Goal: Task Accomplishment & Management: Use online tool/utility

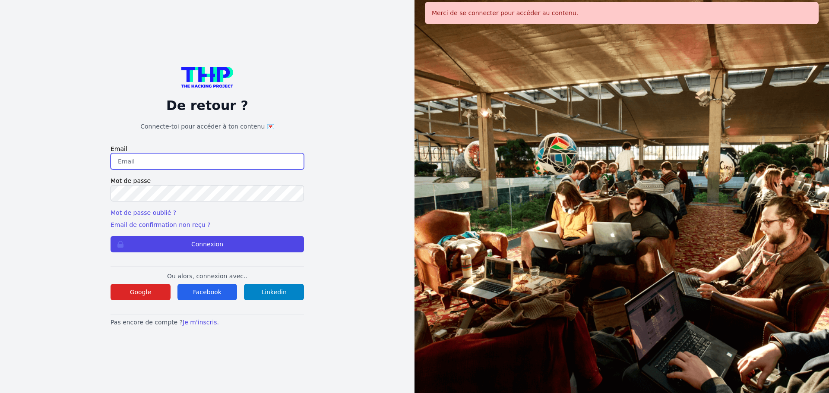
click at [171, 166] on input "email" at bounding box center [207, 161] width 193 height 16
type input "melody_stephan@icloud.com"
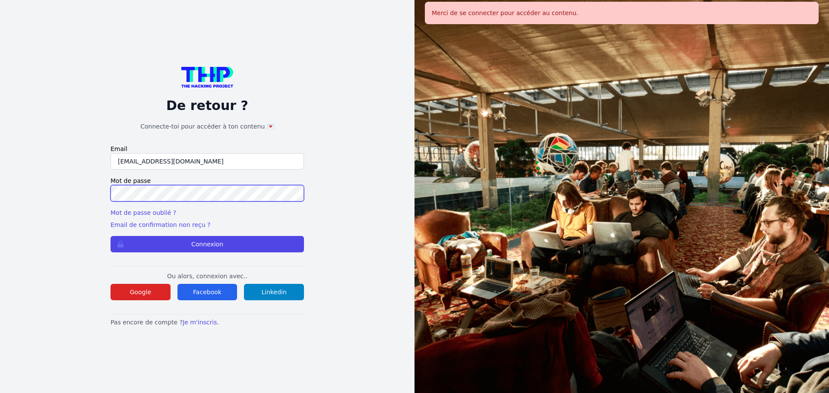
click at [111, 236] on button "Connexion" at bounding box center [207, 244] width 193 height 16
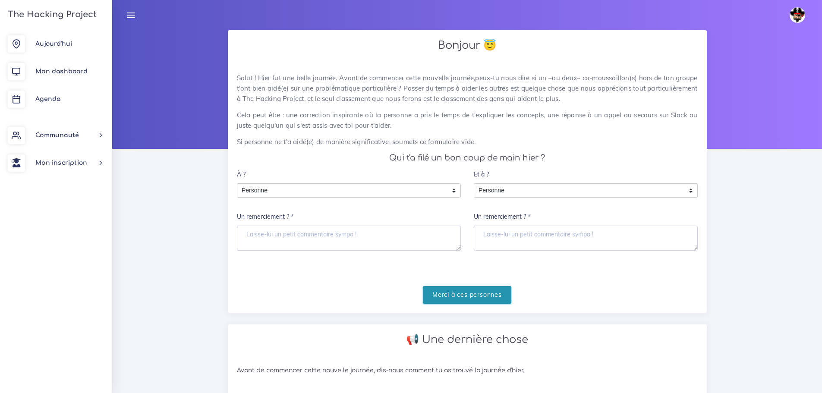
click at [470, 291] on input "Merci à ces personnes" at bounding box center [467, 295] width 88 height 18
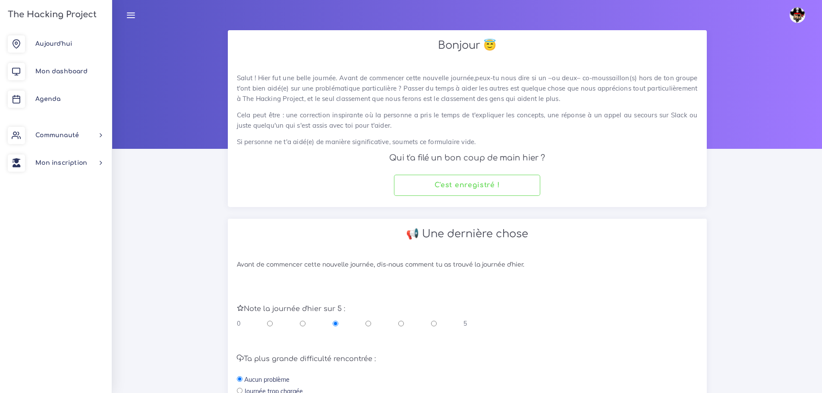
click at [403, 326] on input "radio" at bounding box center [401, 323] width 6 height 9
radio input "true"
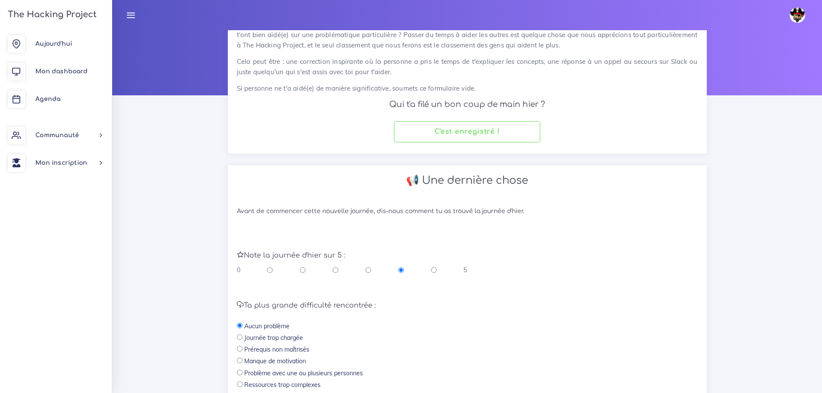
scroll to position [183, 0]
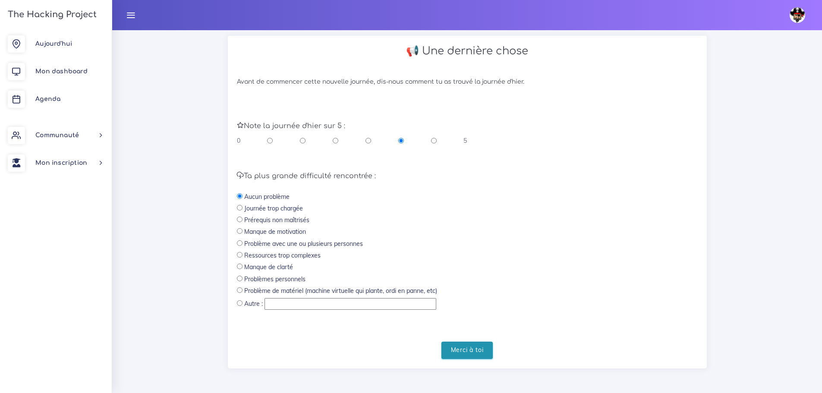
click at [465, 344] on input "Merci à toi" at bounding box center [468, 351] width 52 height 18
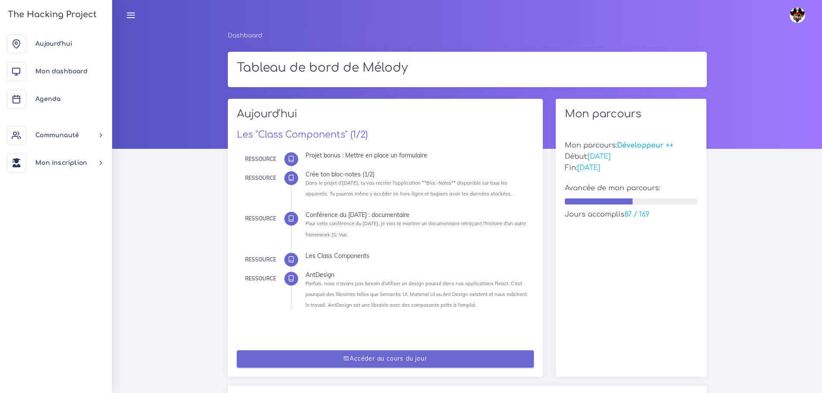
click at [455, 357] on link "Accéder au cours du jour" at bounding box center [385, 360] width 297 height 18
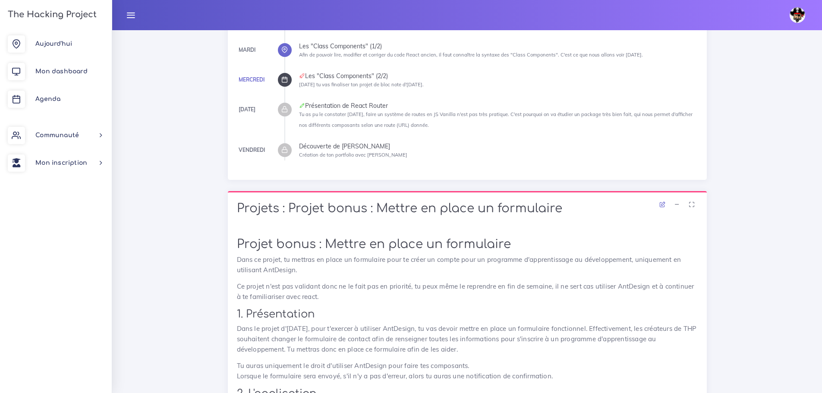
scroll to position [44, 0]
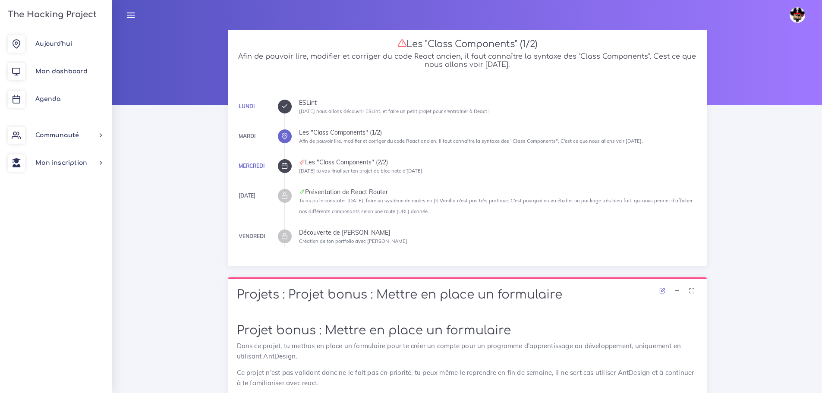
click at [289, 164] on div at bounding box center [285, 166] width 14 height 14
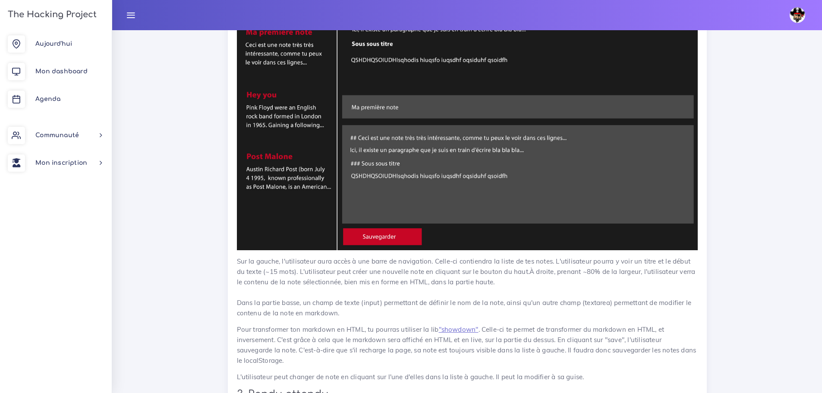
scroll to position [1166, 0]
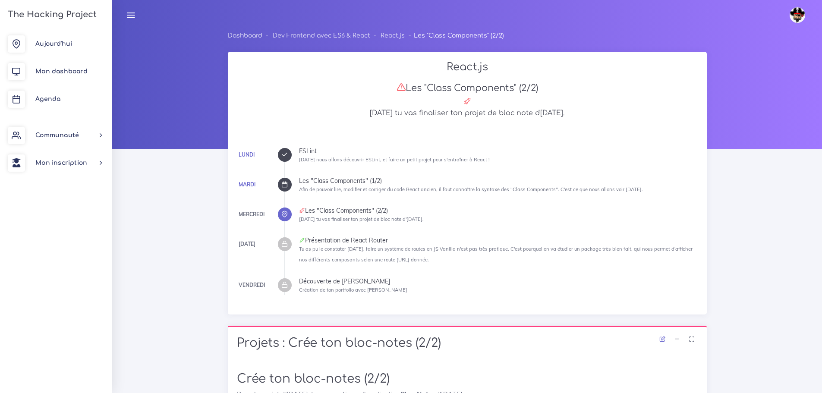
scroll to position [78, 0]
